Goal: Obtain resource: Download file/media

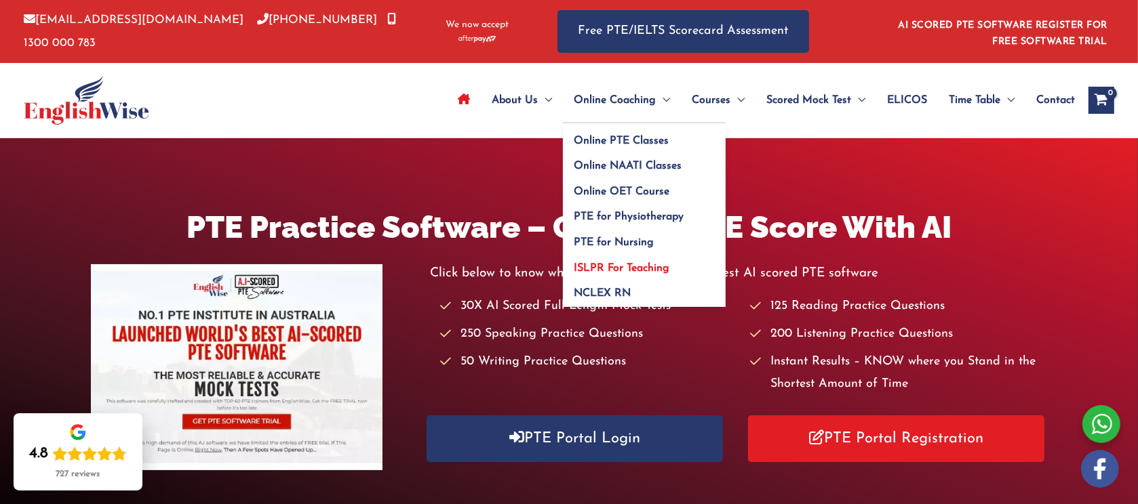
click at [642, 269] on span "ISLPR For Teaching" at bounding box center [622, 268] width 96 height 11
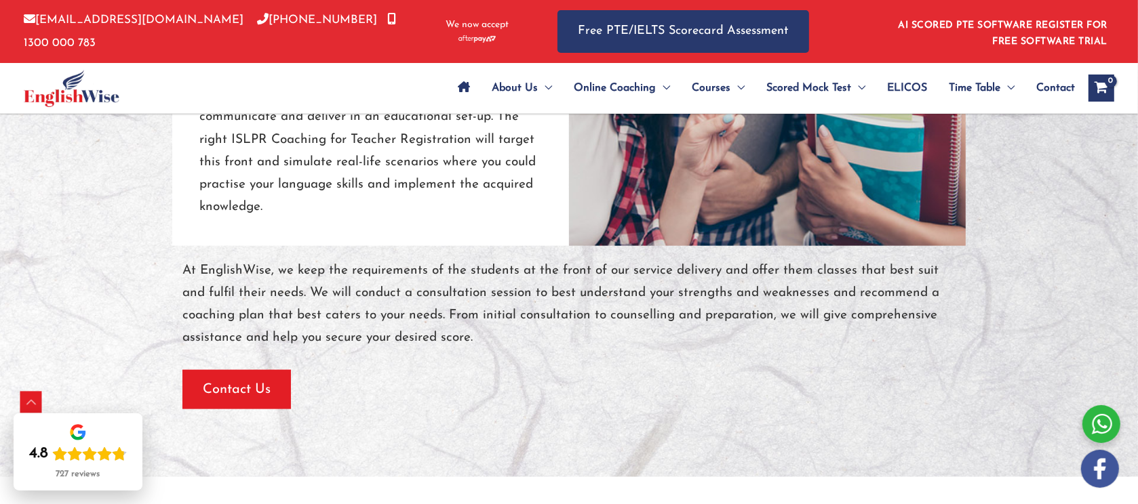
scroll to position [1446, 0]
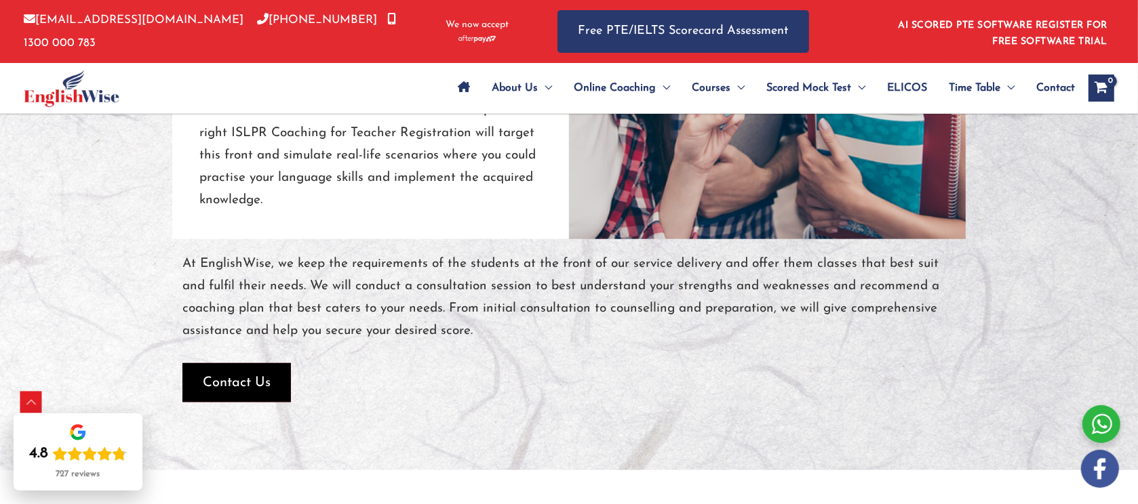
click at [260, 370] on span "button" at bounding box center [236, 382] width 108 height 39
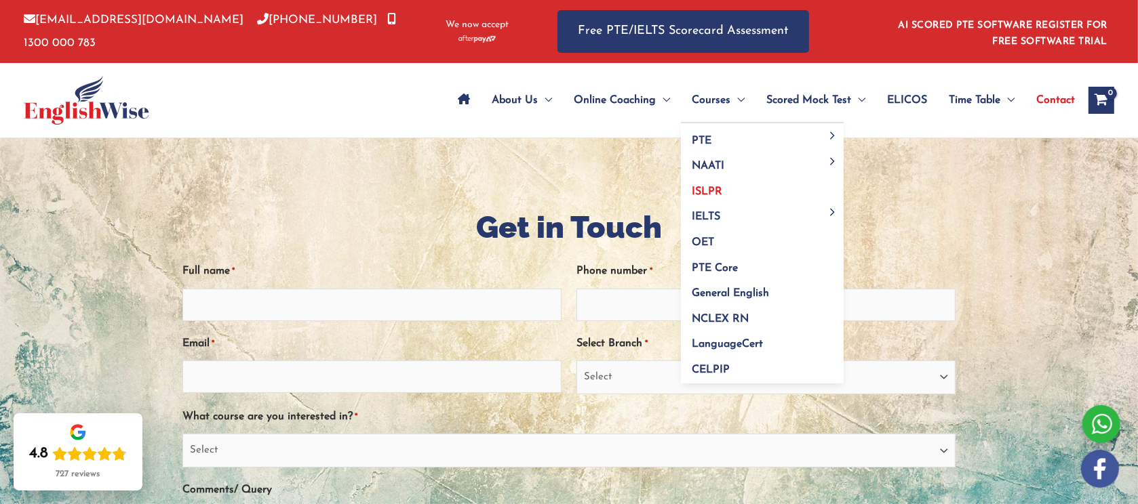
click at [707, 188] on span "ISLPR" at bounding box center [707, 191] width 31 height 11
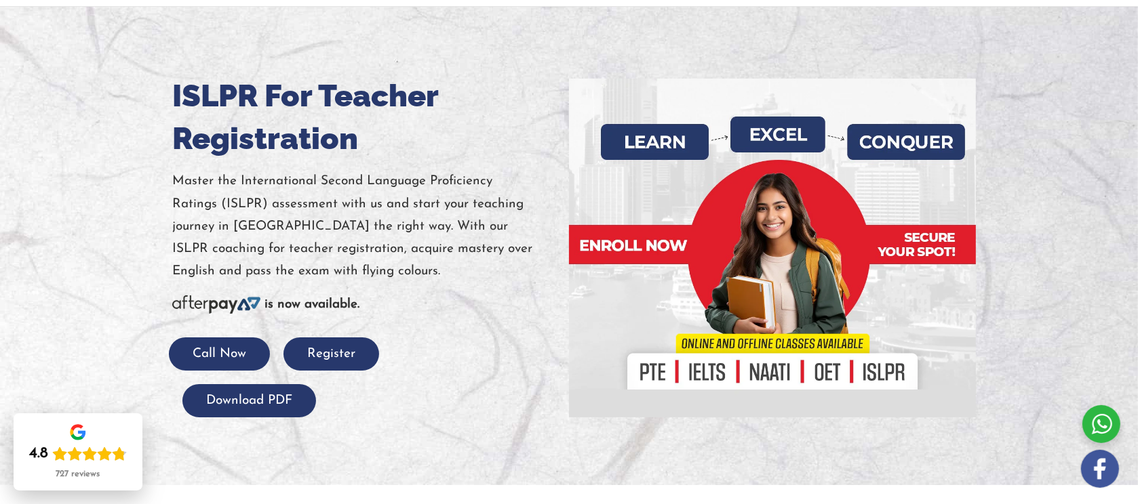
scroll to position [136, 0]
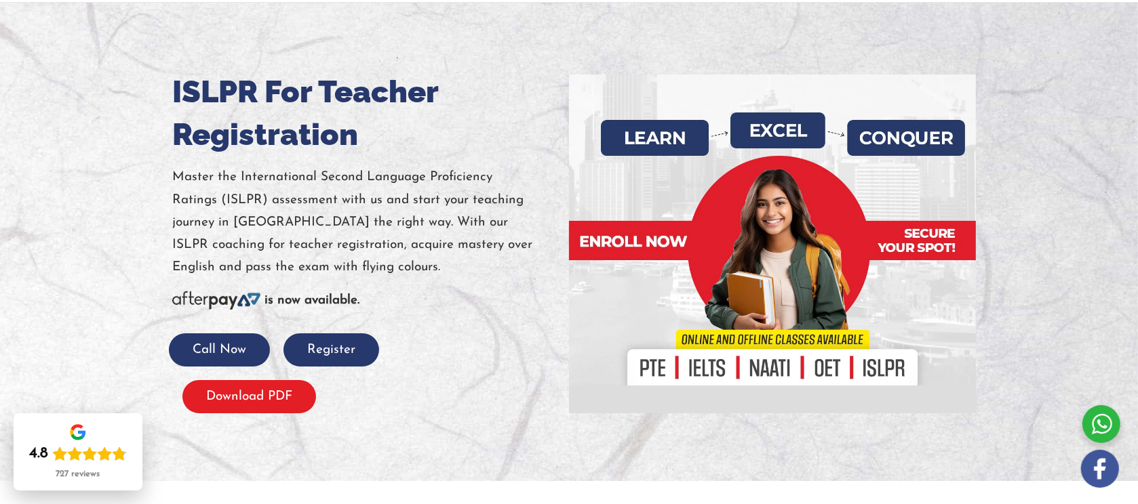
click at [263, 402] on button "Download PDF" at bounding box center [249, 396] width 134 height 33
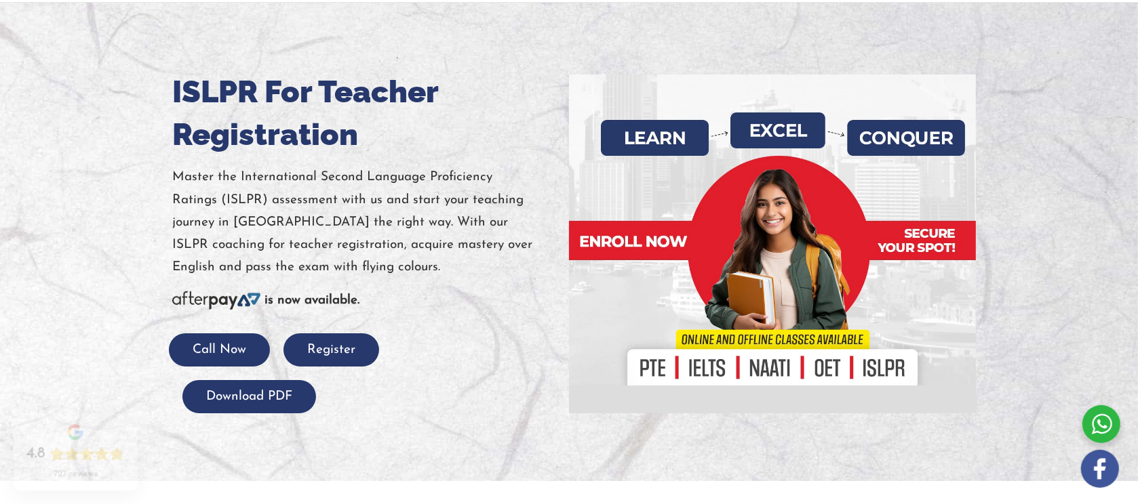
scroll to position [136, 0]
